Goal: Transaction & Acquisition: Purchase product/service

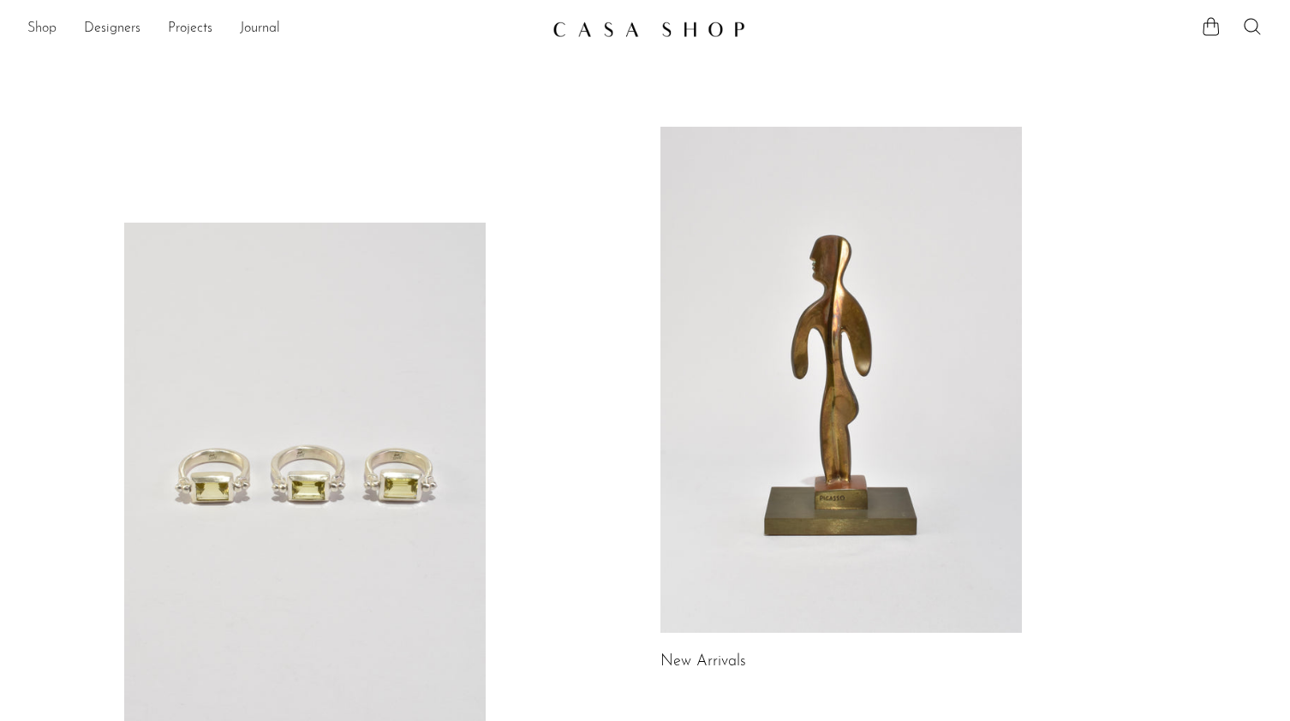
click at [49, 25] on link "Shop" at bounding box center [41, 29] width 29 height 22
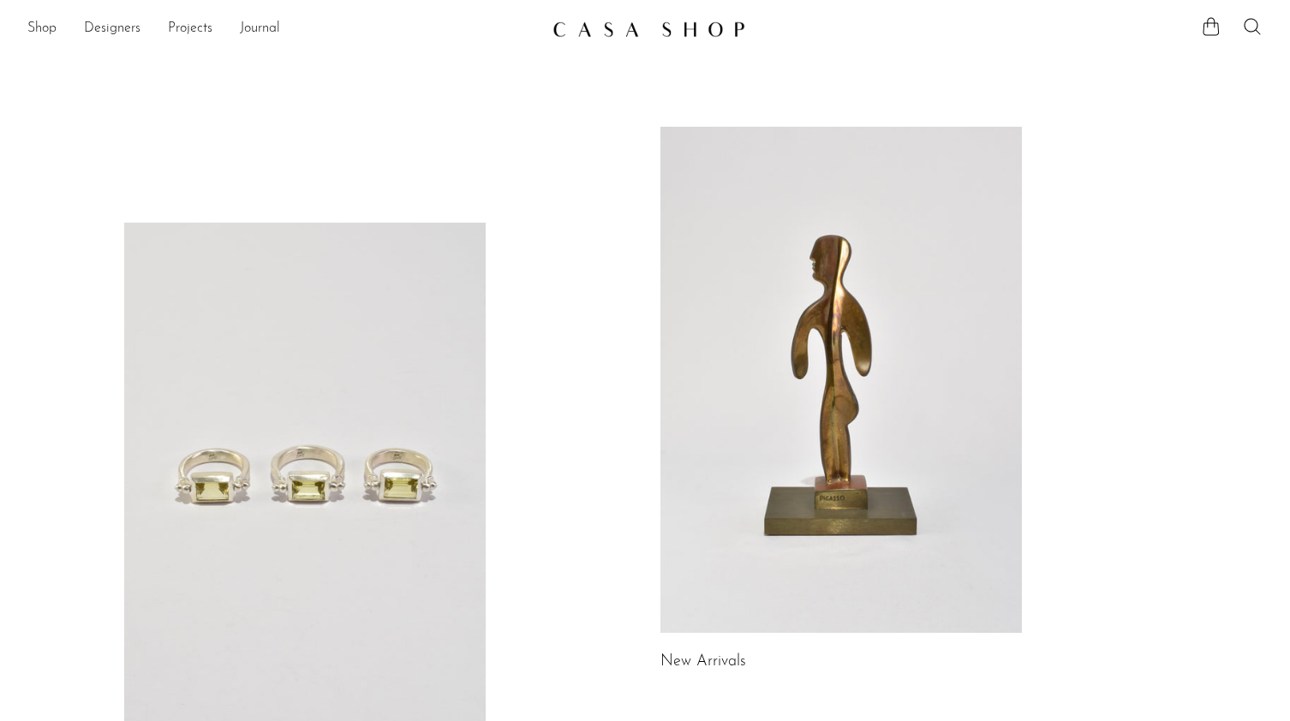
click at [386, 414] on link at bounding box center [304, 476] width 361 height 506
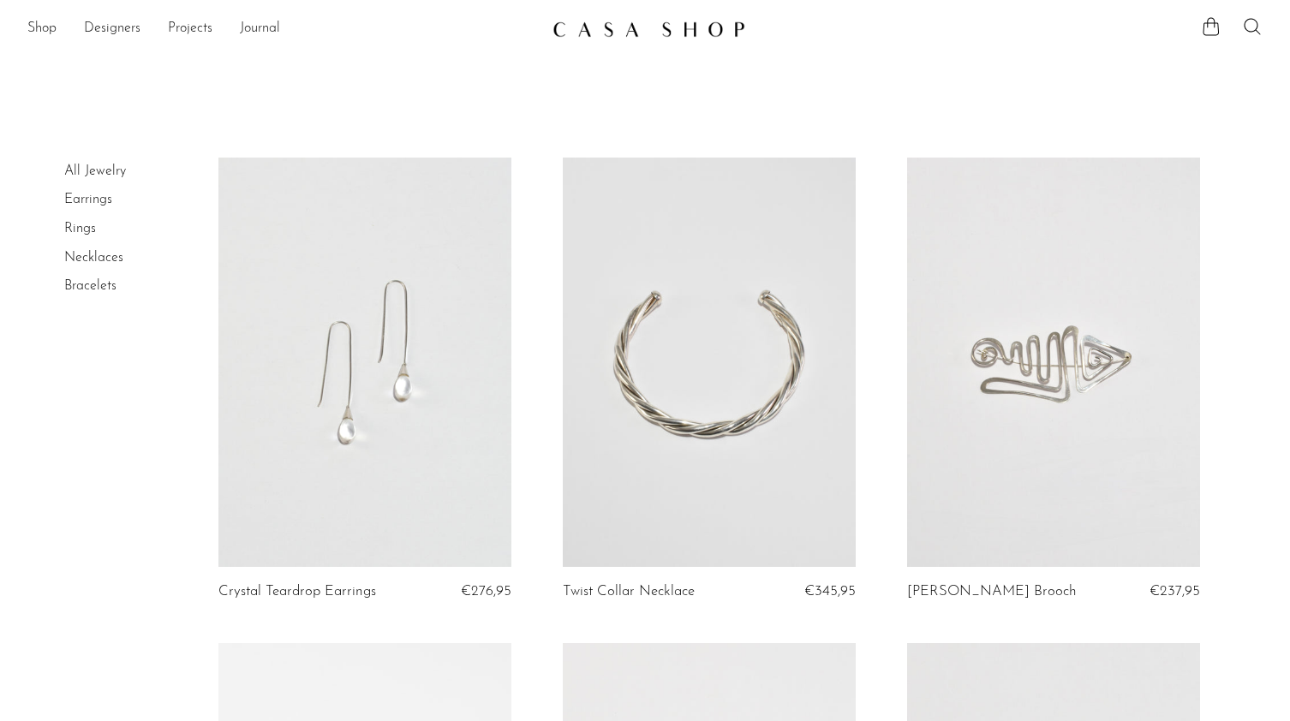
click at [399, 349] on link at bounding box center [364, 362] width 293 height 409
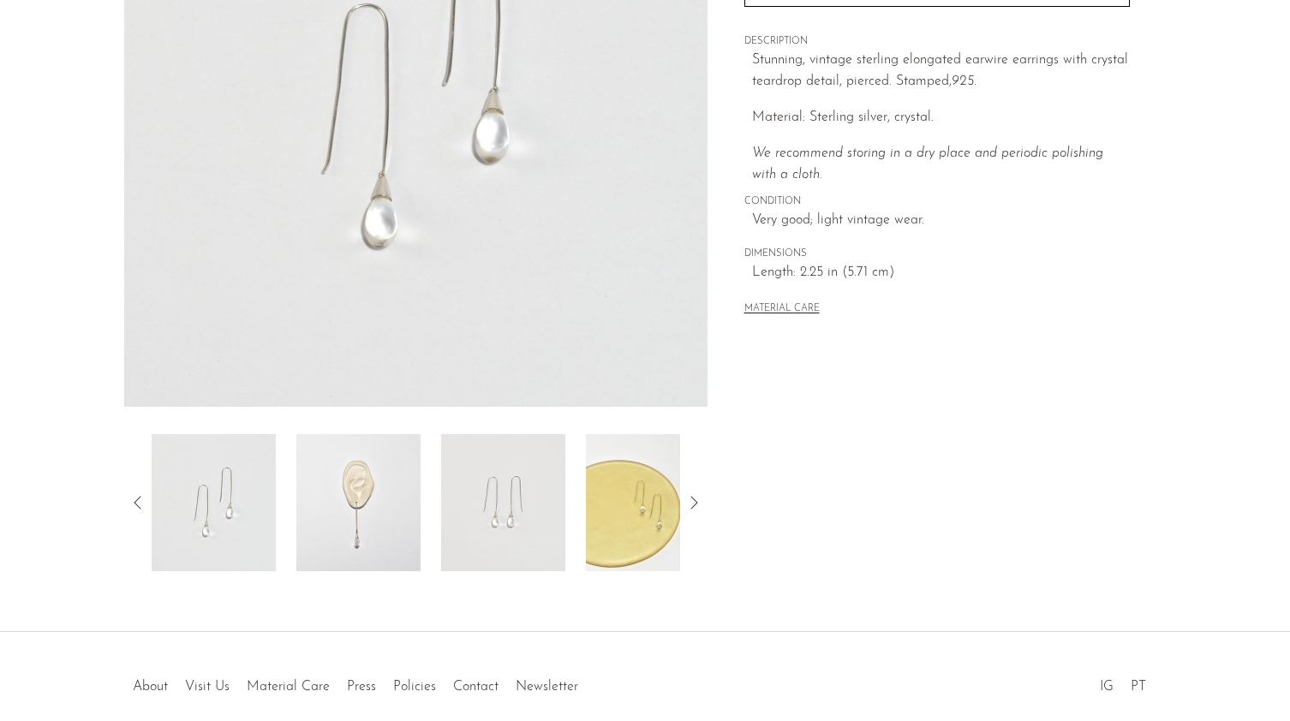
scroll to position [394, 0]
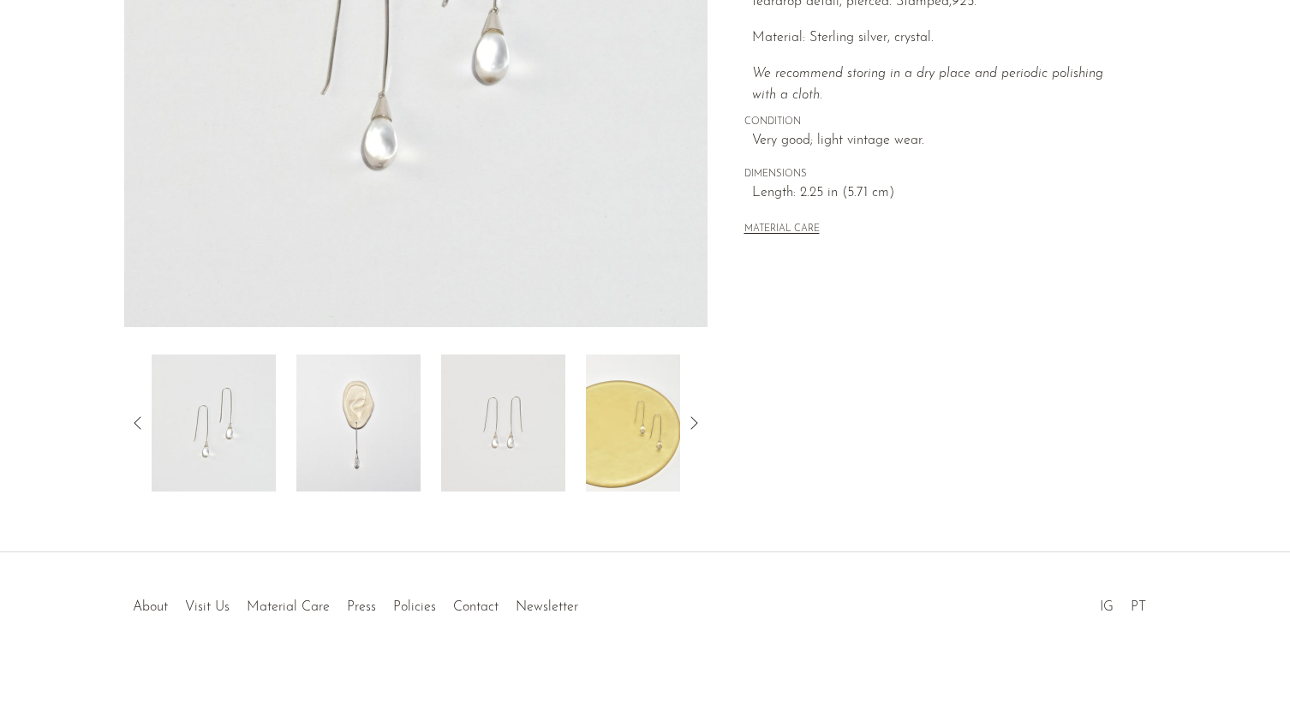
click at [535, 609] on div at bounding box center [645, 589] width 329 height 60
click at [552, 611] on div at bounding box center [645, 589] width 329 height 60
click at [552, 612] on div at bounding box center [645, 589] width 329 height 60
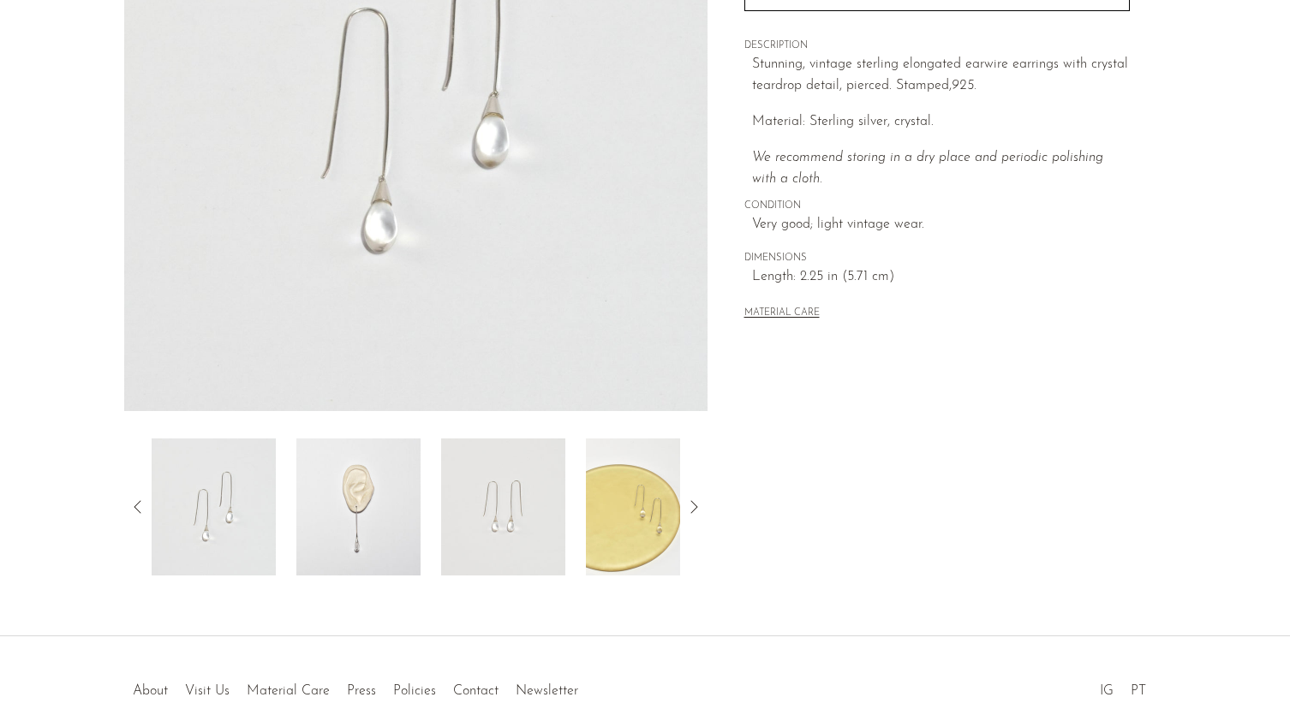
scroll to position [0, 0]
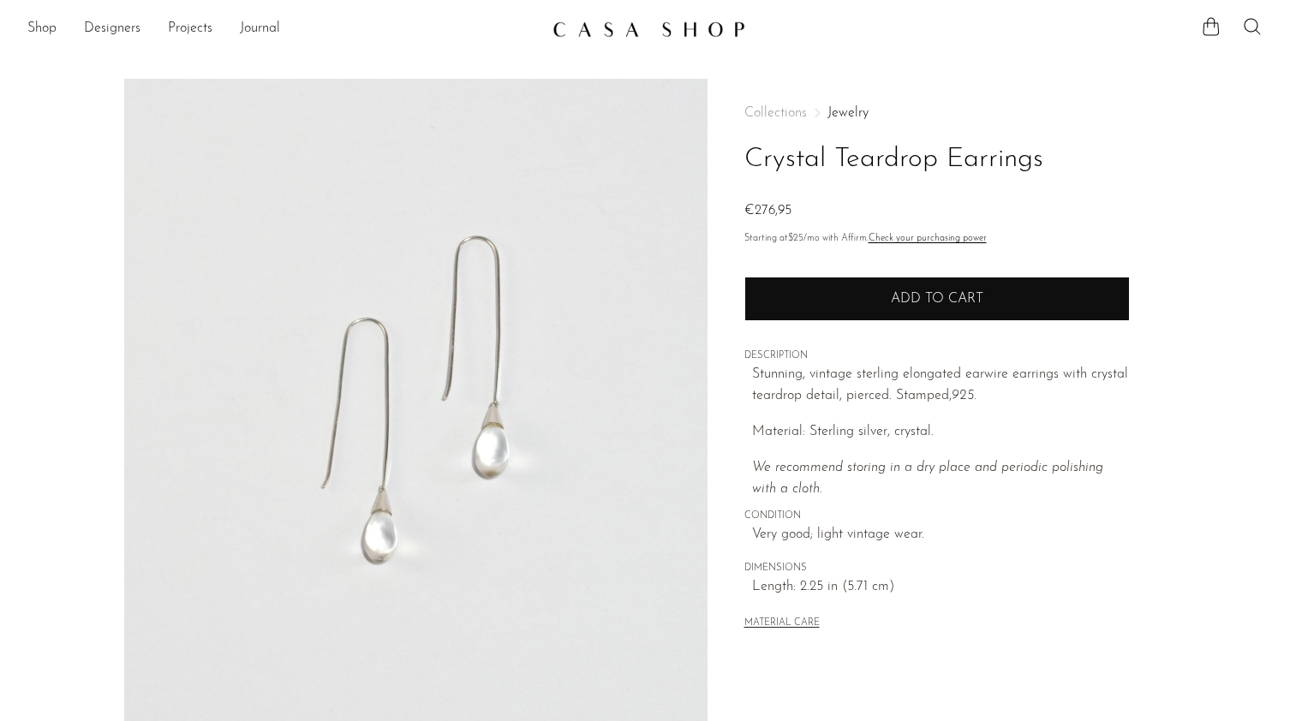
click at [861, 308] on button "Add to cart" at bounding box center [936, 299] width 385 height 45
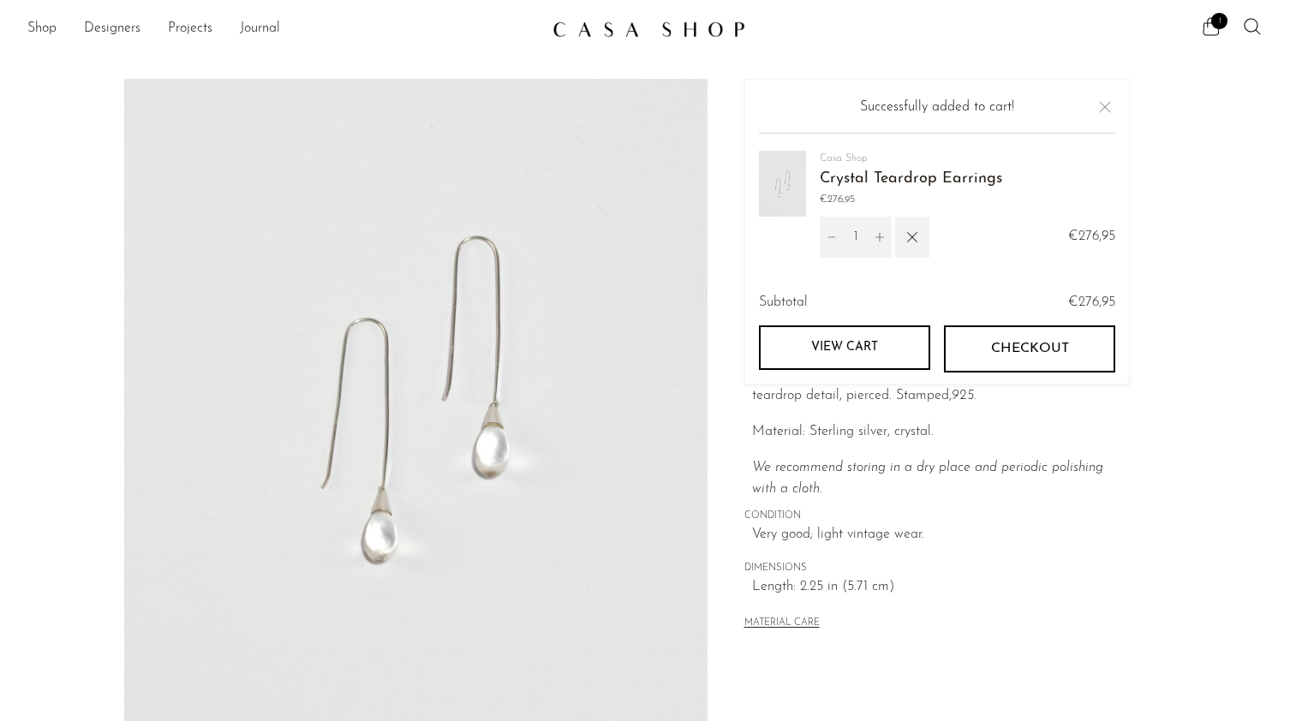
click at [1000, 357] on button "Checkout" at bounding box center [1029, 348] width 171 height 46
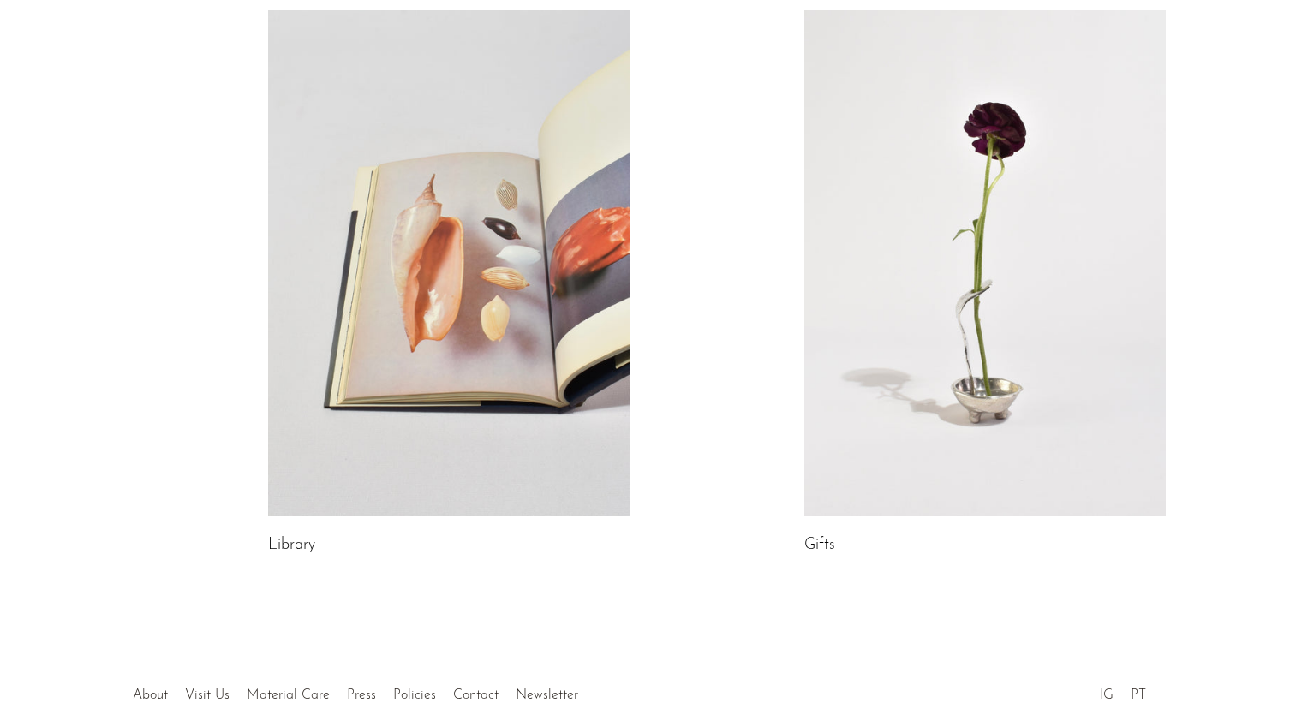
scroll to position [944, 0]
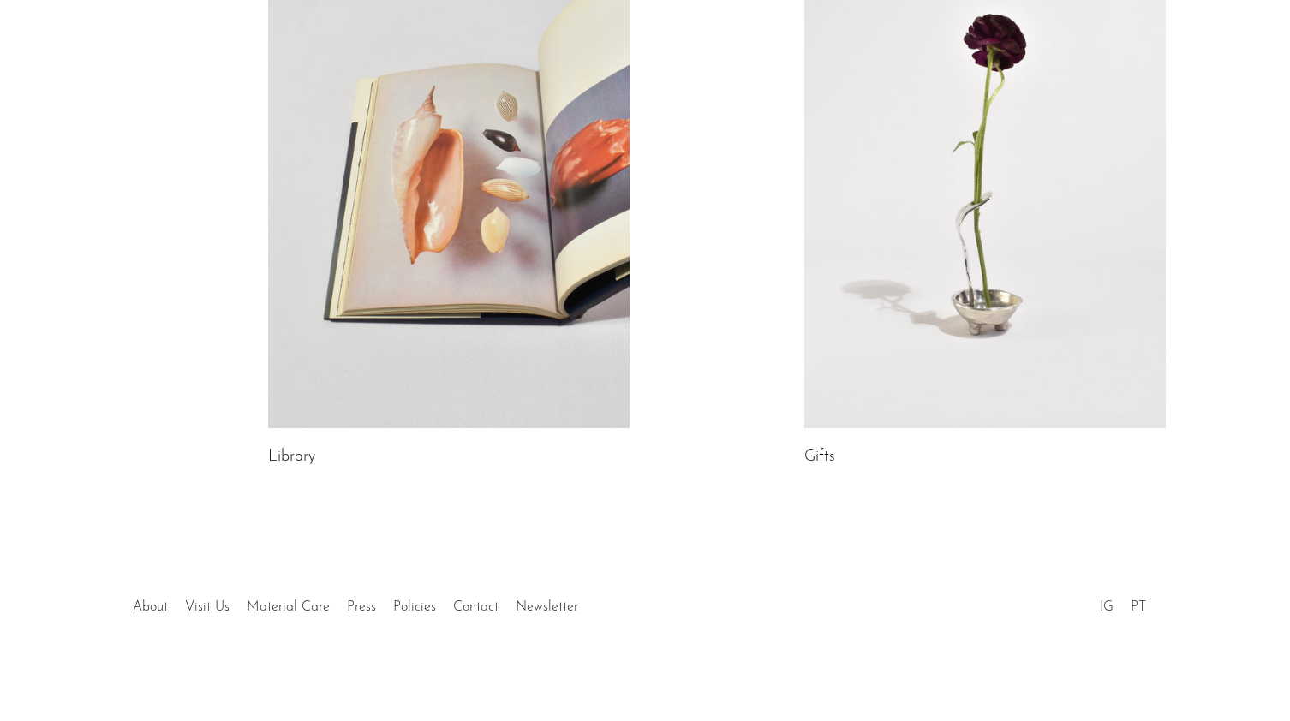
click at [542, 609] on div at bounding box center [645, 589] width 329 height 60
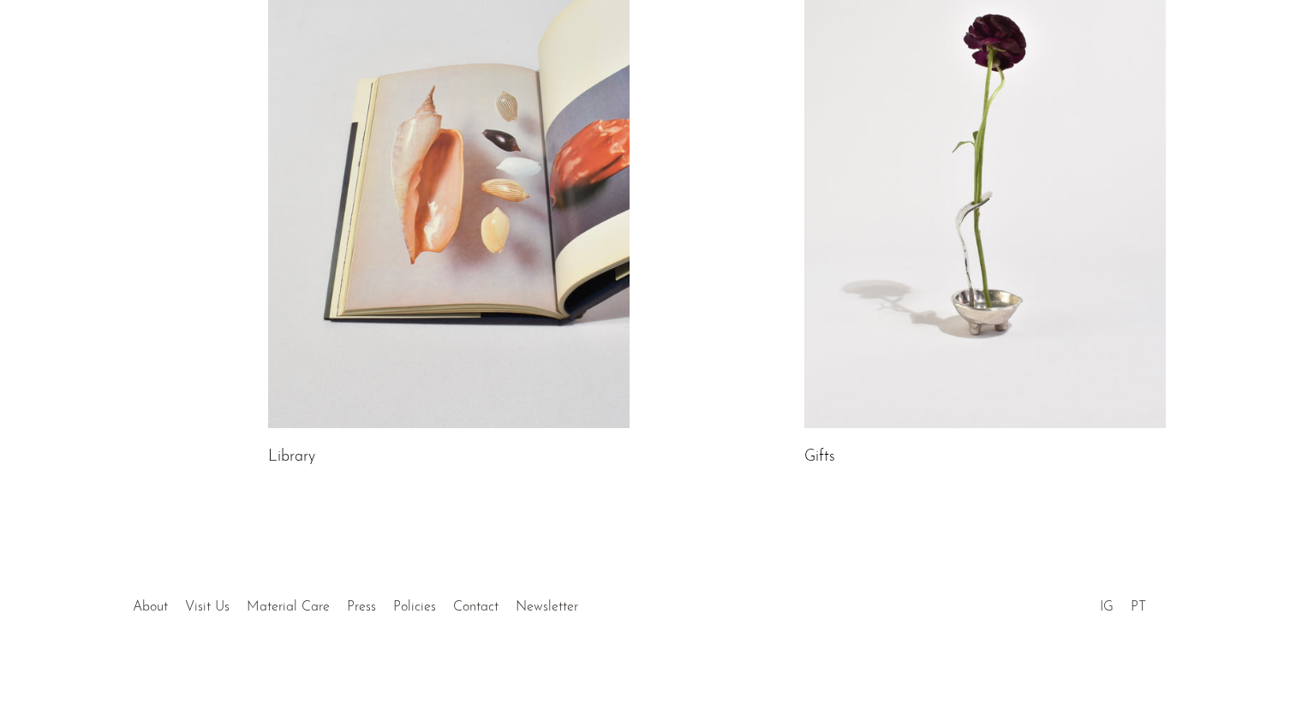
click at [542, 609] on div at bounding box center [645, 589] width 329 height 60
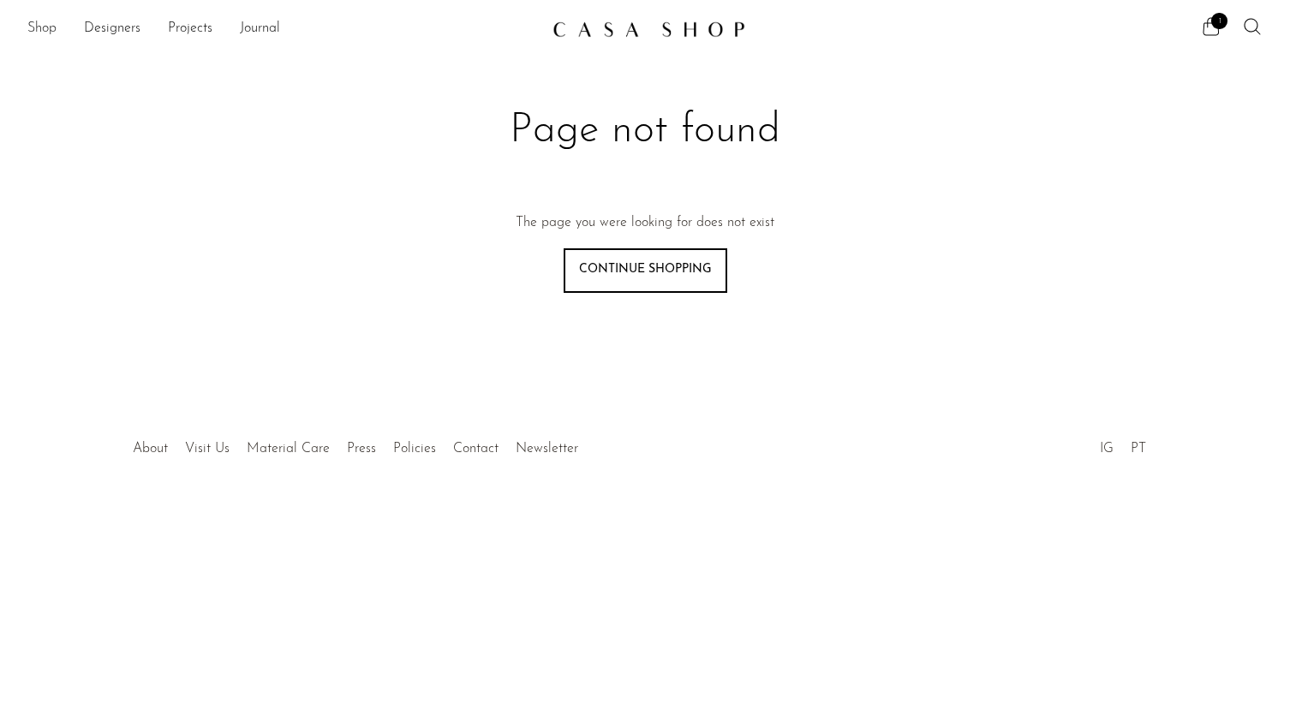
click at [36, 30] on link "Shop" at bounding box center [41, 29] width 29 height 22
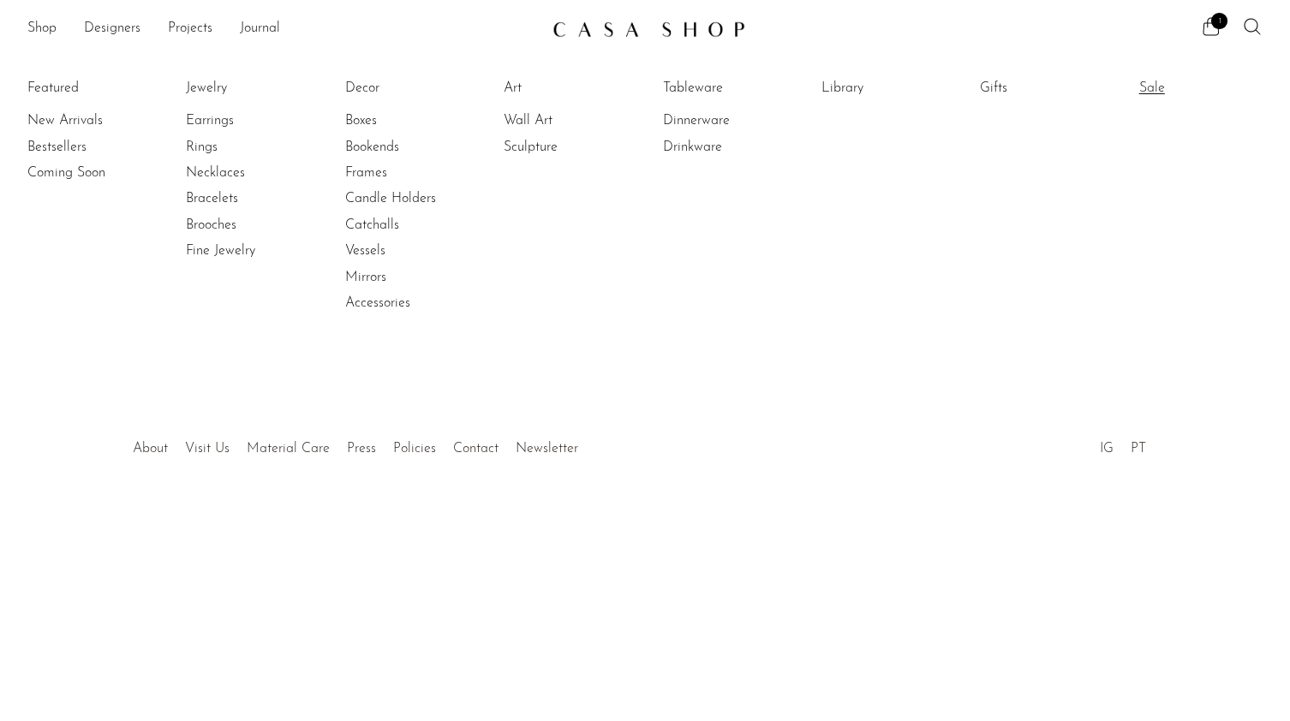
click at [1148, 89] on link "Sale" at bounding box center [1203, 88] width 128 height 19
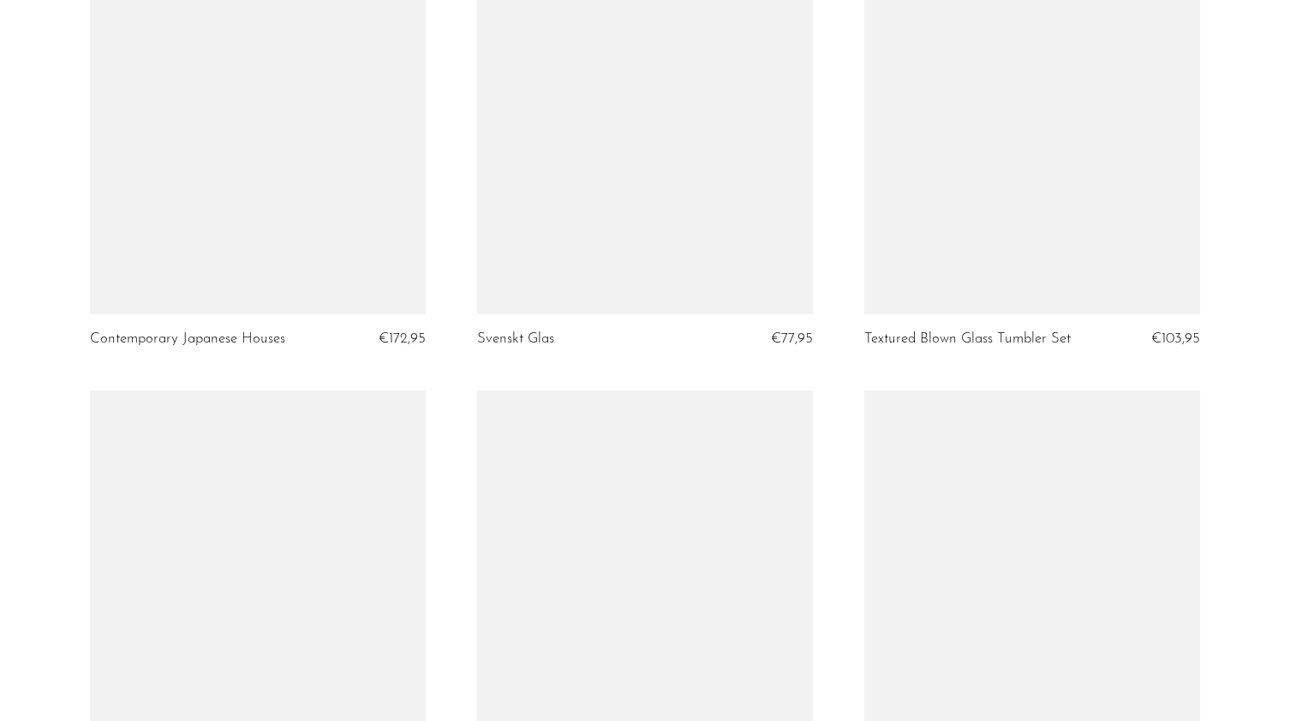
scroll to position [6382, 0]
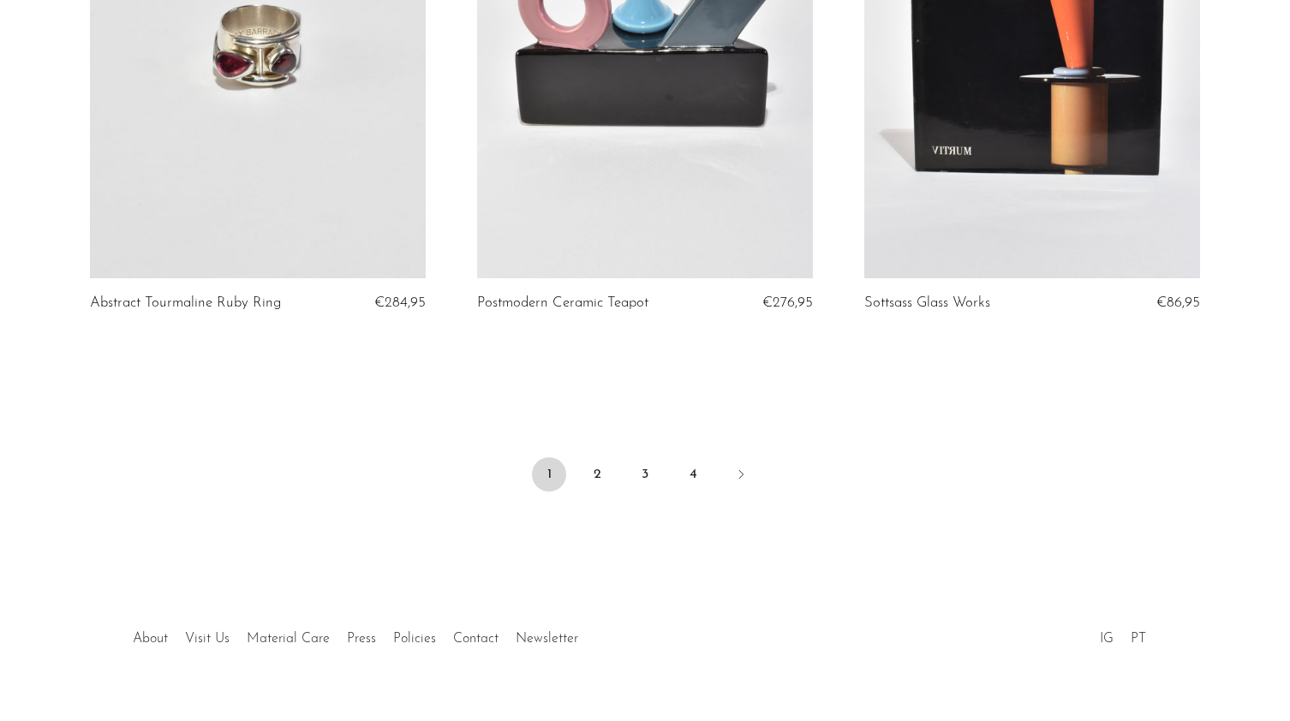
click at [545, 612] on div at bounding box center [645, 621] width 329 height 60
